Goal: Book appointment/travel/reservation

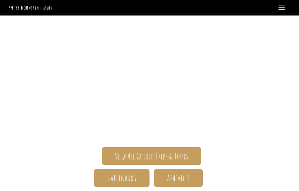
click at [191, 154] on link "View All Guided Trips & Tours" at bounding box center [152, 156] width 100 height 17
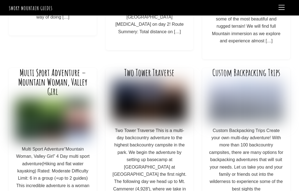
scroll to position [342, 0]
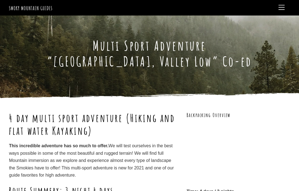
click at [283, 10] on link "Menu" at bounding box center [281, 7] width 11 height 11
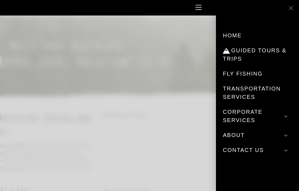
click at [242, 54] on link "Guided Tours & Trips" at bounding box center [257, 54] width 69 height 23
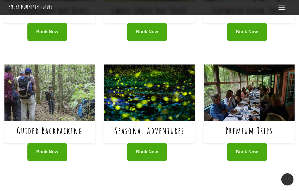
scroll to position [330, 0]
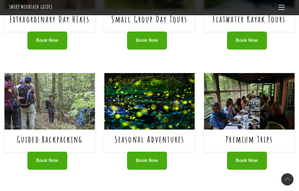
click at [53, 158] on span "Book Now" at bounding box center [47, 161] width 22 height 6
